Goal: Register for event/course

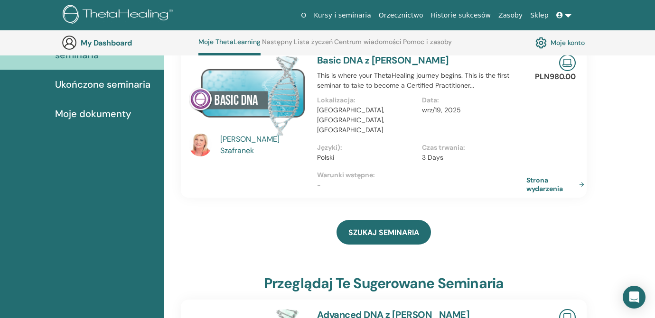
scroll to position [131, 0]
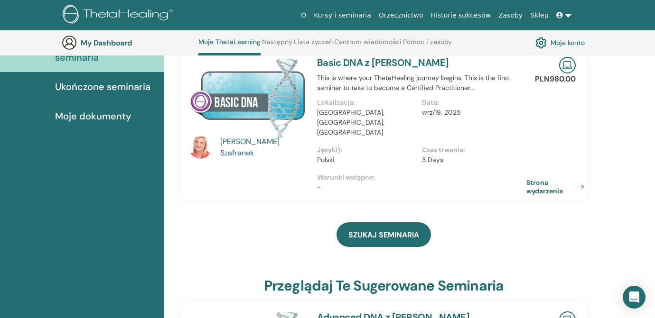
click at [590, 185] on div "Katarzyna Szafranek Basic DNA z Katarzyna Szafranek This is where your ThetaHea…" at bounding box center [384, 123] width 420 height 153
click at [582, 178] on link "Strona wydarzenia" at bounding box center [559, 186] width 62 height 17
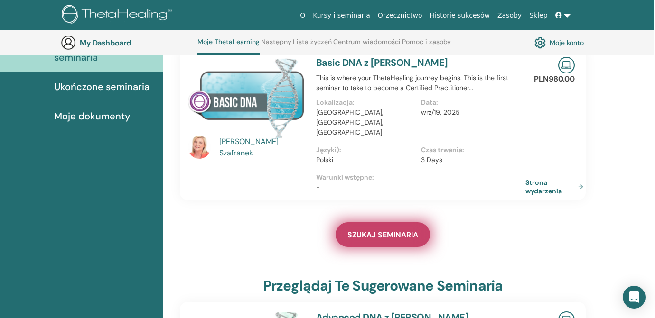
click at [367, 230] on span "SZUKAJ SEMINARIA" at bounding box center [382, 235] width 71 height 10
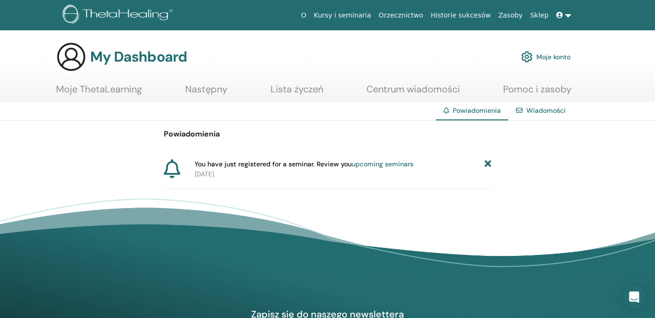
drag, startPoint x: 196, startPoint y: 165, endPoint x: 417, endPoint y: 169, distance: 221.7
click at [417, 169] on div "You have just registered for a seminar. Review you upcoming seminars [DATE]" at bounding box center [341, 169] width 300 height 20
copy div "You have just registered for a seminar. Review you upcoming seminars [DATE]"
click at [114, 91] on link "Moje ThetaLearning" at bounding box center [99, 93] width 86 height 19
